Goal: Information Seeking & Learning: Understand process/instructions

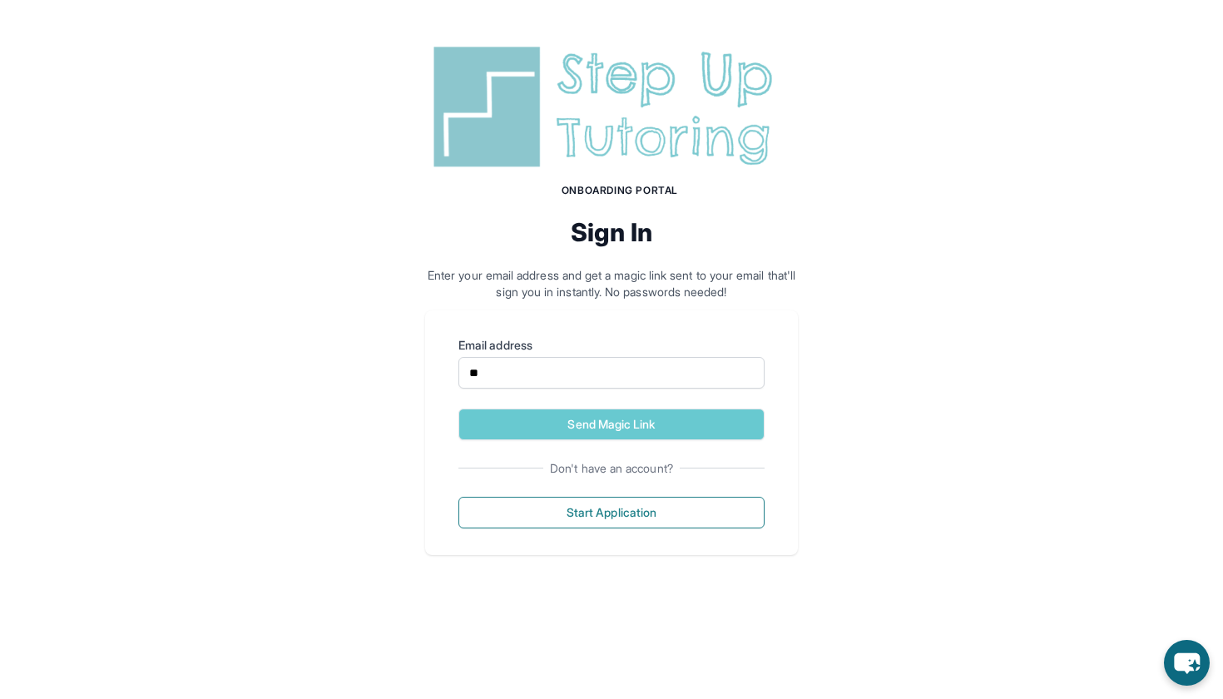
type input "*"
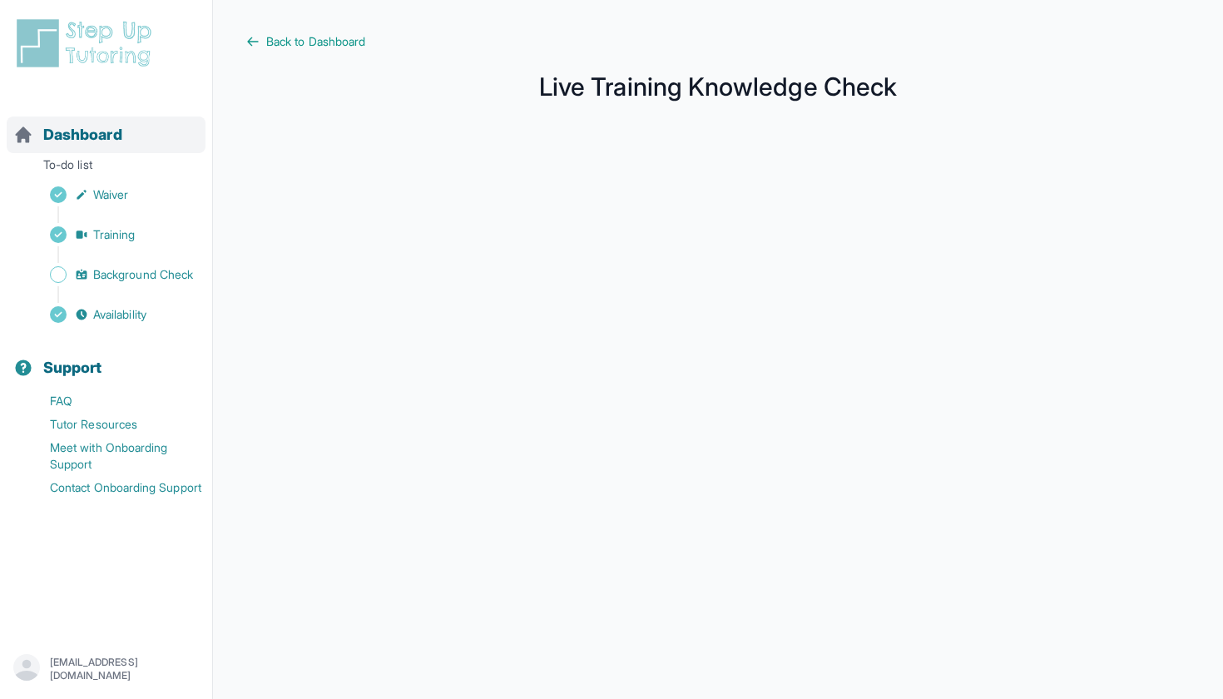
click at [37, 136] on link "Dashboard" at bounding box center [67, 134] width 109 height 23
